Goal: Information Seeking & Learning: Find specific fact

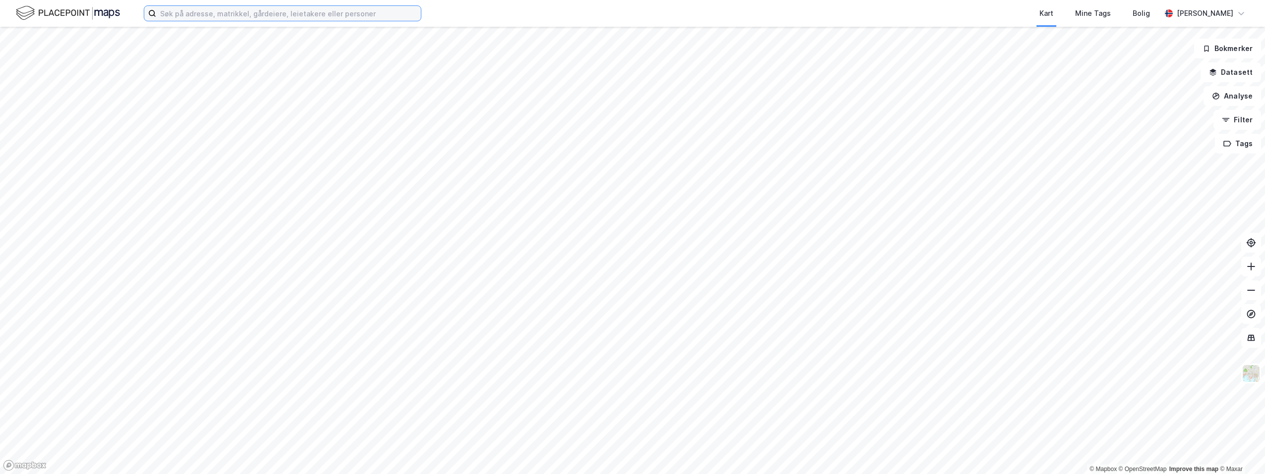
click at [210, 16] on input at bounding box center [288, 13] width 265 height 15
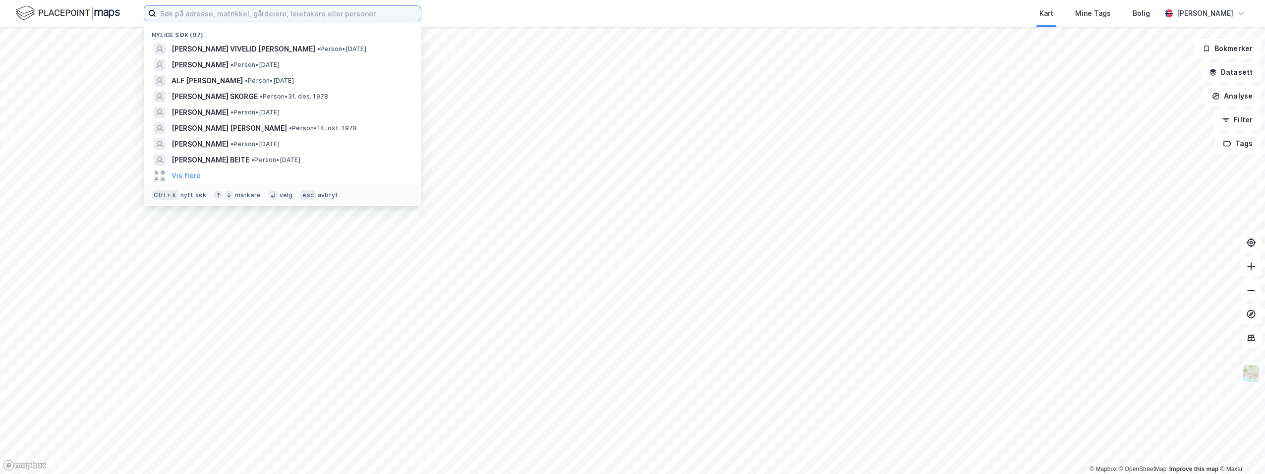
paste input "[PERSON_NAME]"
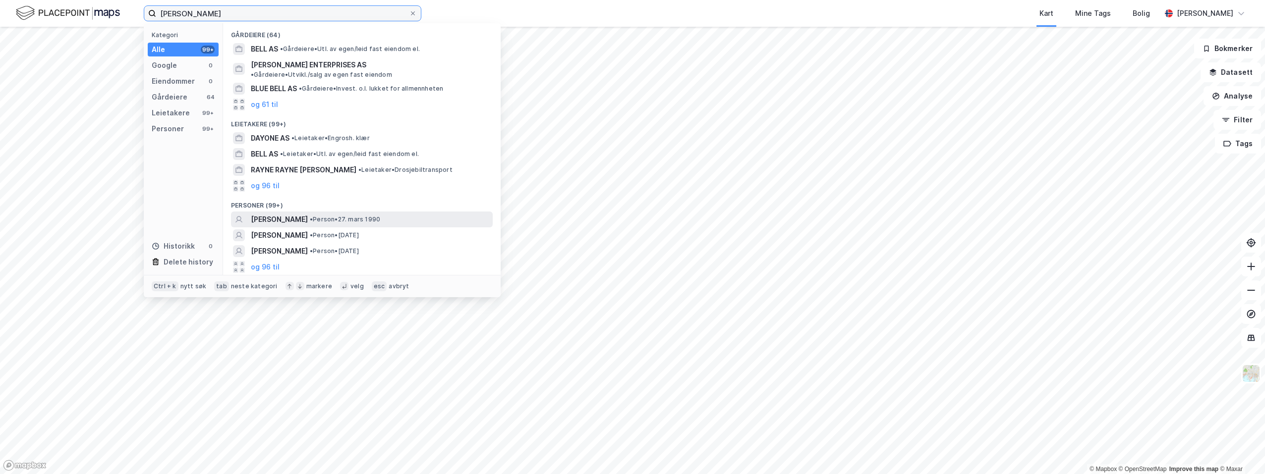
type input "[PERSON_NAME]"
click at [291, 214] on span "[PERSON_NAME]" at bounding box center [279, 220] width 57 height 12
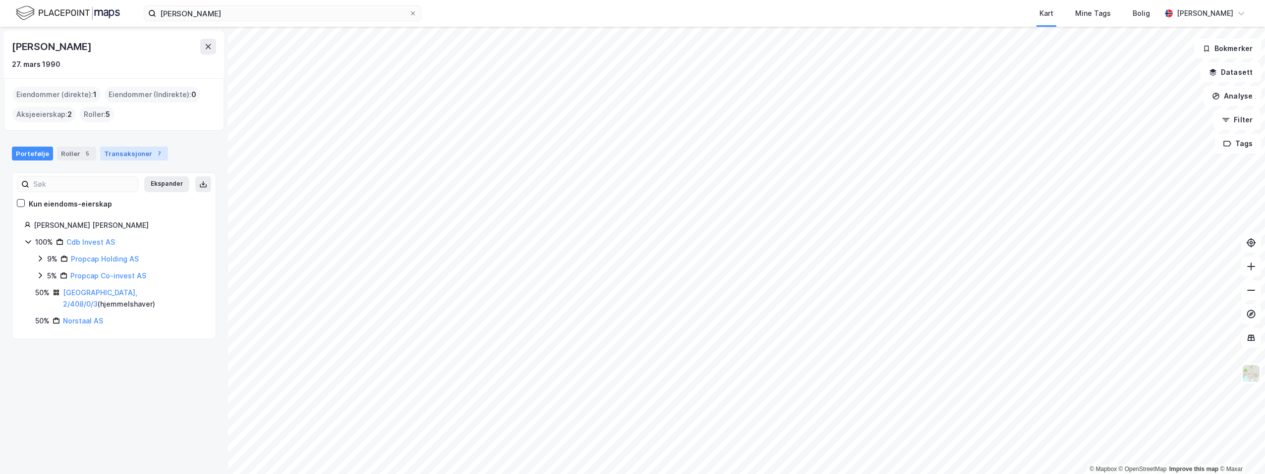
click at [124, 152] on div "Transaksjoner 7" at bounding box center [134, 154] width 68 height 14
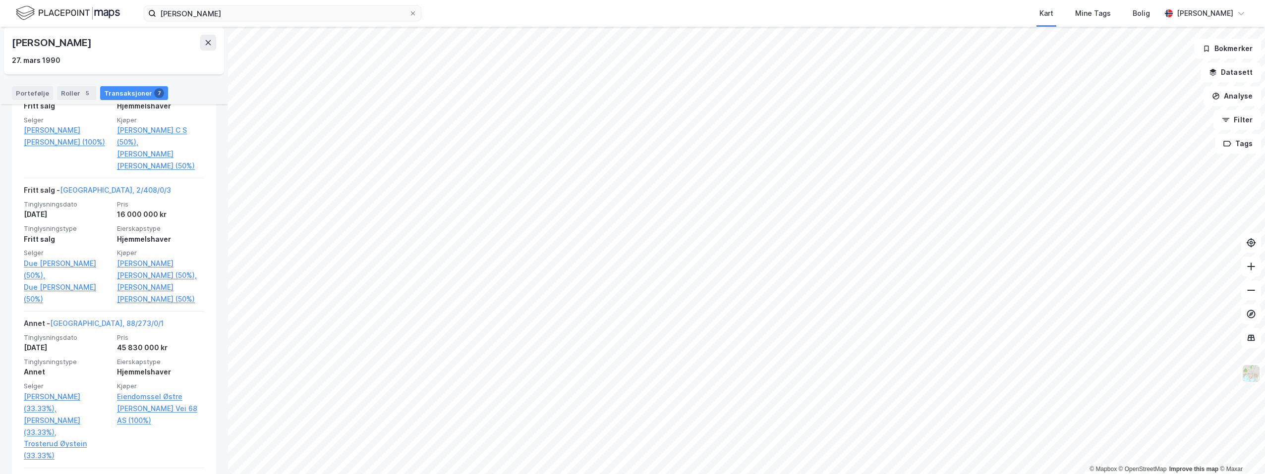
scroll to position [218, 0]
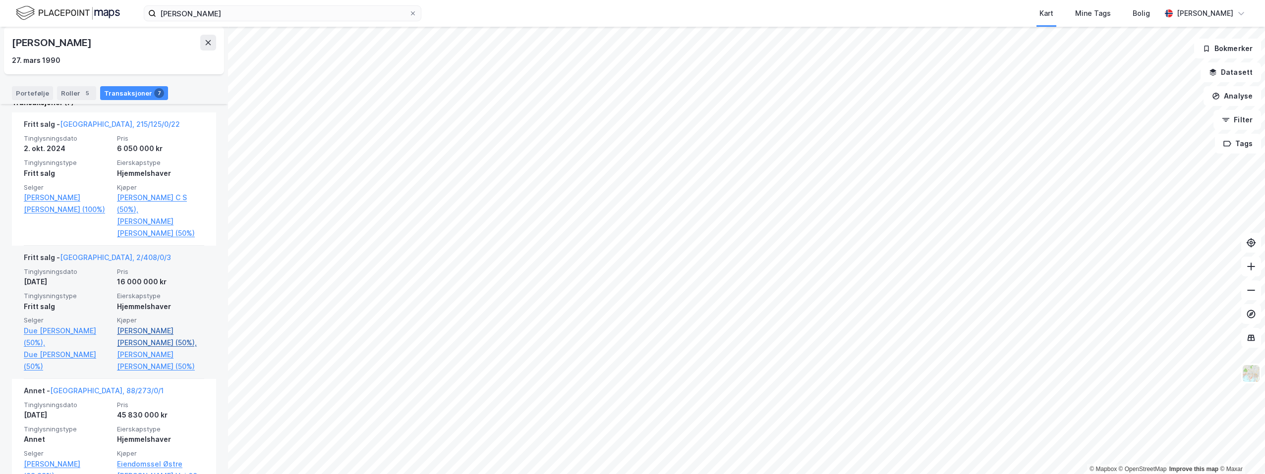
click at [166, 325] on link "[PERSON_NAME] [PERSON_NAME] (50%)," at bounding box center [160, 337] width 87 height 24
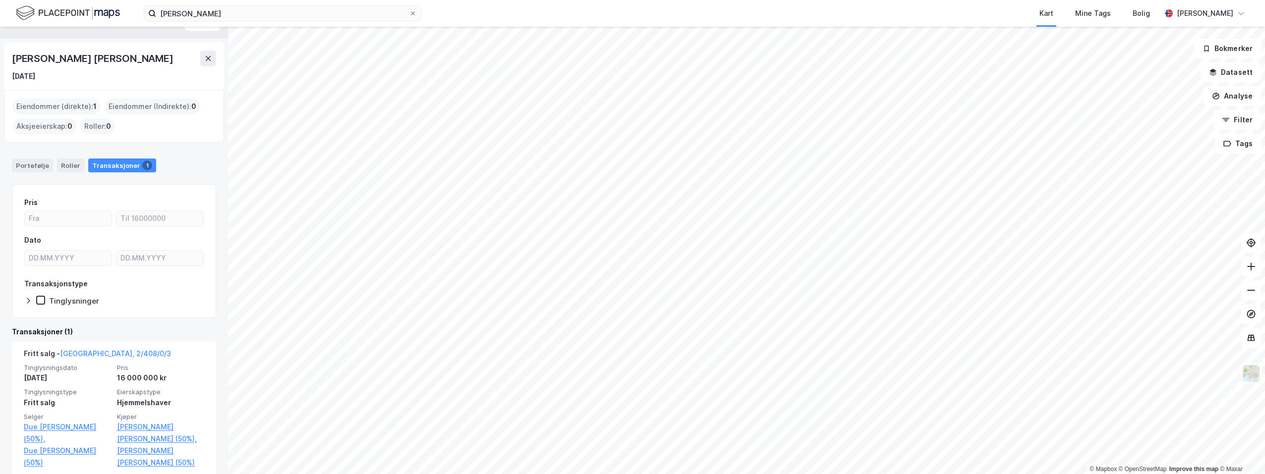
scroll to position [31, 0]
